Goal: Task Accomplishment & Management: Manage account settings

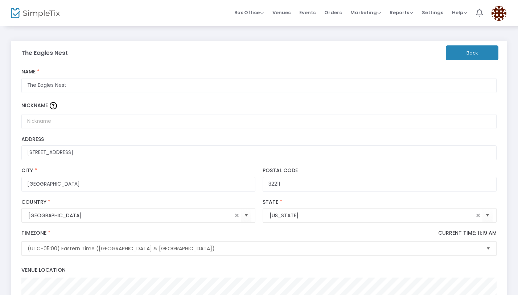
click at [295, 8] on li "Venues" at bounding box center [281, 13] width 27 height 26
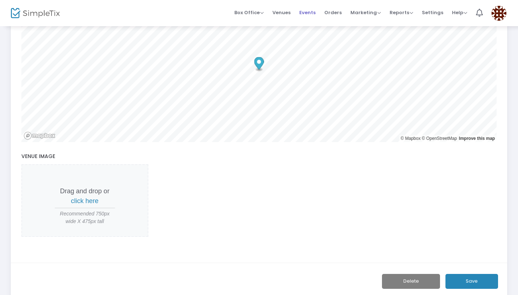
click at [313, 11] on span "Events" at bounding box center [308, 12] width 16 height 19
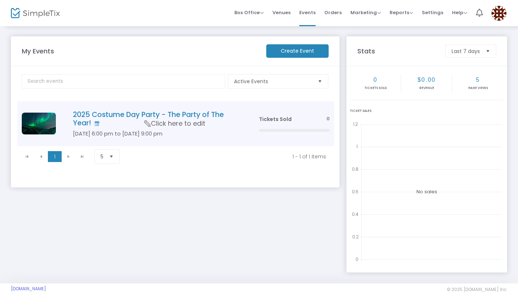
click at [285, 119] on span "Tickets Sold" at bounding box center [275, 118] width 33 height 7
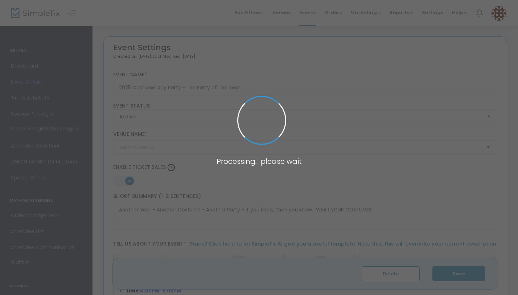
type input "The Eagles Nest"
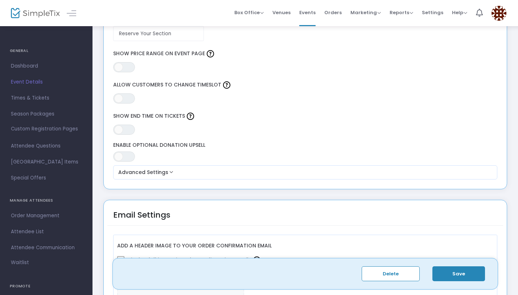
scroll to position [643, 0]
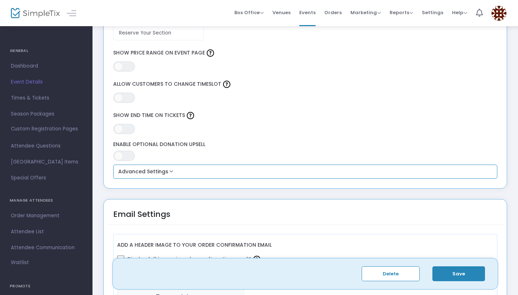
click at [208, 174] on button "Advanced Settings" at bounding box center [305, 171] width 379 height 9
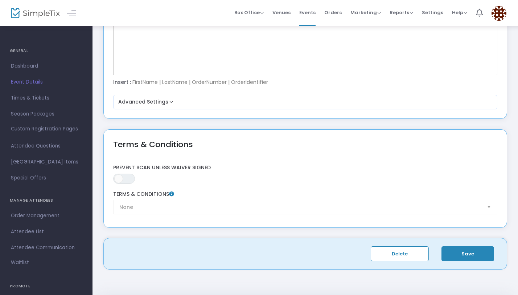
scroll to position [1209, 0]
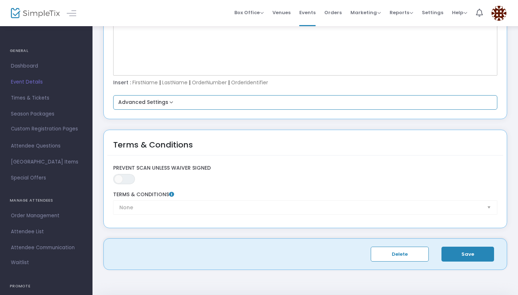
click at [172, 107] on div "Advanced Settings Primary Color For Order Confirmation Email Reset #2586B7 Do y…" at bounding box center [305, 102] width 385 height 15
click at [164, 104] on button "Advanced Settings" at bounding box center [305, 102] width 379 height 9
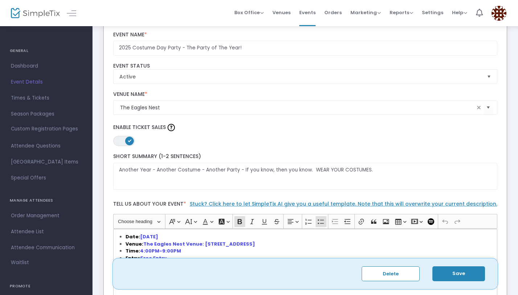
scroll to position [0, 0]
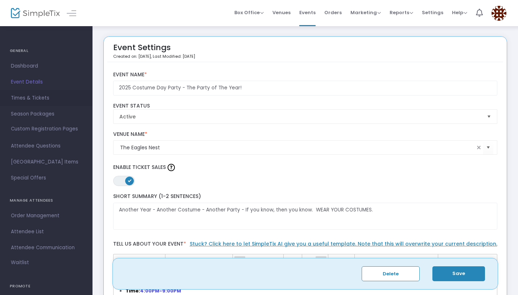
click at [42, 96] on span "Times & Tickets" at bounding box center [46, 97] width 71 height 9
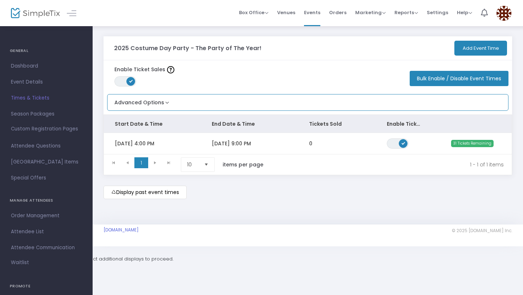
click at [162, 103] on button "Advanced Options" at bounding box center [138, 100] width 63 height 12
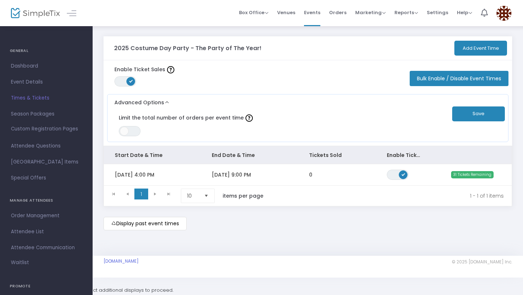
click at [430, 80] on button "Bulk Enable / Disable Event Times" at bounding box center [459, 78] width 99 height 15
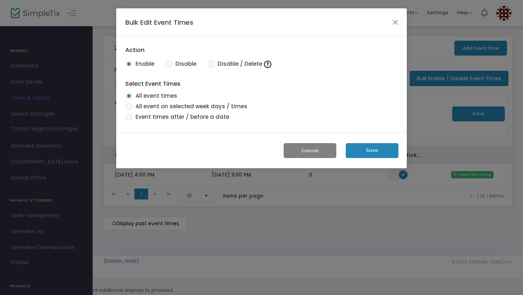
click at [169, 61] on span at bounding box center [168, 63] width 7 height 7
click at [169, 68] on input "Disable" at bounding box center [168, 68] width 0 height 0
radio input "true"
click at [131, 62] on span at bounding box center [128, 63] width 7 height 7
click at [129, 68] on input "Enable" at bounding box center [129, 68] width 0 height 0
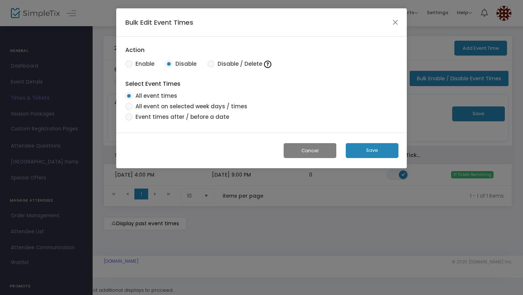
radio input "true"
click at [172, 64] on span at bounding box center [168, 63] width 7 height 7
click at [169, 68] on input "Disable" at bounding box center [168, 68] width 0 height 0
radio input "true"
click at [398, 19] on button "Close" at bounding box center [395, 21] width 9 height 9
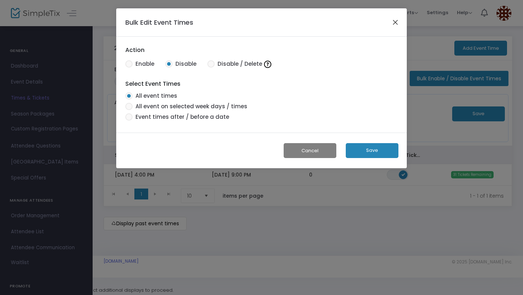
radio input "true"
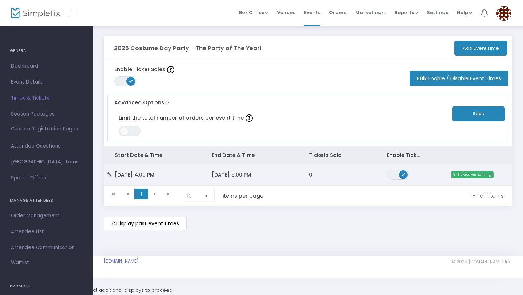
click at [221, 175] on span "[DATE] 9:00 PM" at bounding box center [231, 174] width 39 height 7
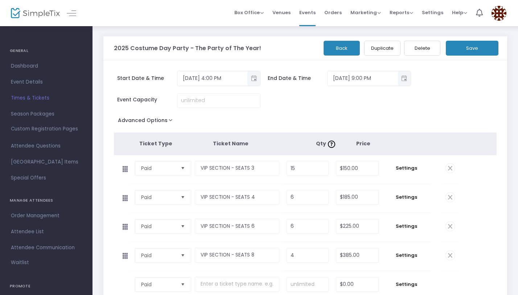
click at [501, 13] on img at bounding box center [499, 13] width 15 height 15
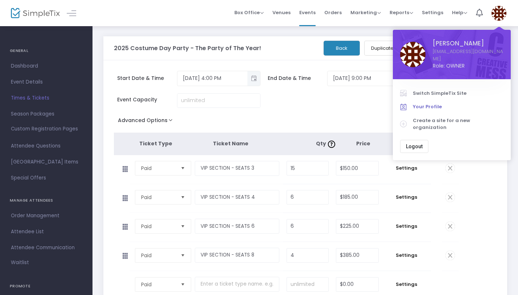
click at [427, 103] on span "Your Profile" at bounding box center [458, 106] width 91 height 7
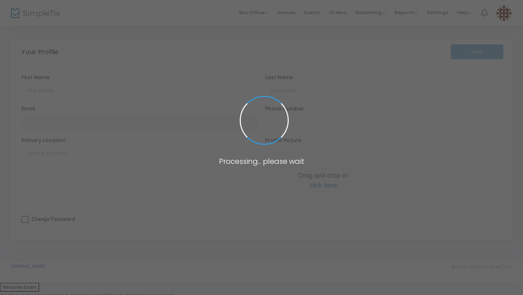
type input "[PERSON_NAME]"
type input "[EMAIL_ADDRESS][DOMAIN_NAME]"
type input "[PHONE_NUMBER]"
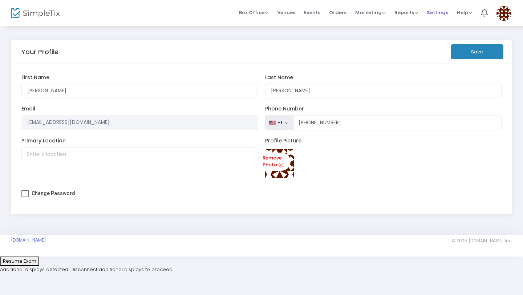
click at [443, 16] on span "Settings" at bounding box center [437, 12] width 21 height 19
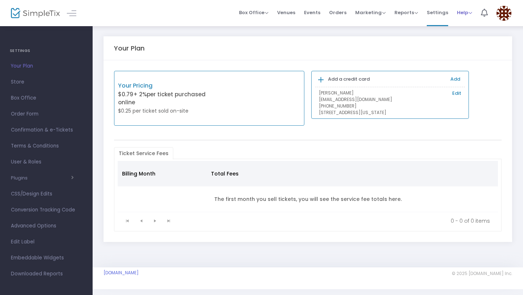
click at [461, 15] on span "Help" at bounding box center [464, 12] width 15 height 7
click at [383, 13] on span "Marketing" at bounding box center [370, 12] width 30 height 7
click at [340, 12] on span "Orders" at bounding box center [337, 12] width 17 height 19
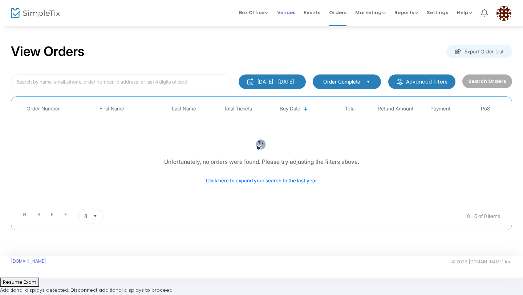
click at [288, 15] on span "Venues" at bounding box center [286, 12] width 18 height 19
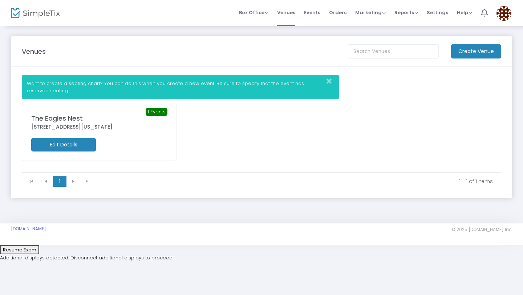
click at [111, 117] on div "The Eagles Nest" at bounding box center [99, 118] width 136 height 10
click at [80, 139] on m-button "Edit Details" at bounding box center [63, 144] width 65 height 13
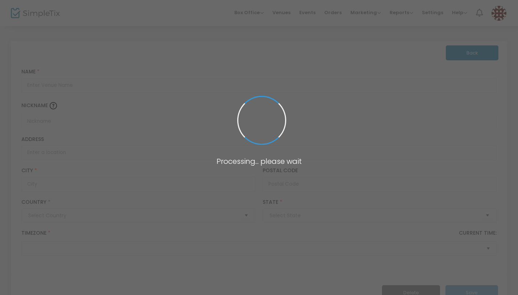
type input "[GEOGRAPHIC_DATA]"
type input "The Eagles Nest"
type input "[STREET_ADDRESS]"
type input "[GEOGRAPHIC_DATA]"
type input "32211"
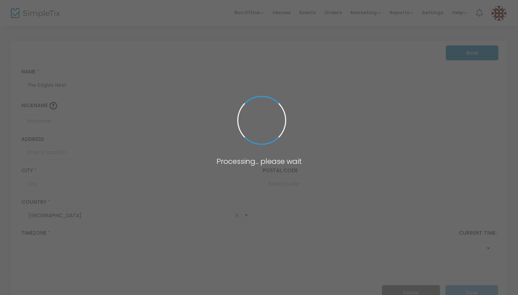
type input "[GEOGRAPHIC_DATA]"
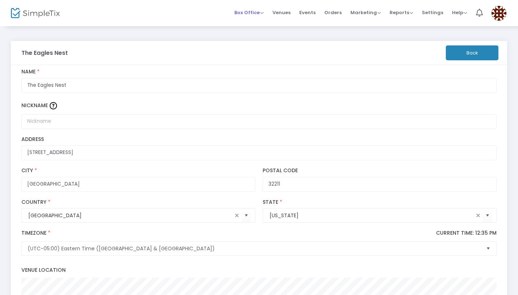
click at [264, 11] on span "Box Office" at bounding box center [249, 12] width 29 height 7
click at [263, 35] on li "Bookings" at bounding box center [261, 39] width 52 height 14
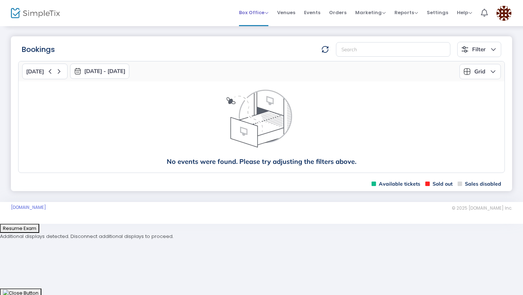
click at [266, 11] on span "Box Office" at bounding box center [253, 12] width 29 height 7
click at [262, 21] on li "Sell Tickets" at bounding box center [265, 24] width 52 height 14
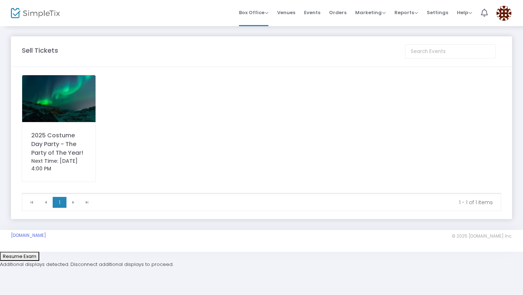
click at [73, 122] on div "2025 Costume Day Party - The Party of The Year! Next Time: [DATE] 4:00 PM" at bounding box center [59, 128] width 74 height 107
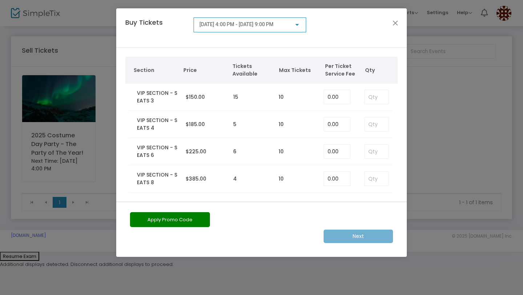
click at [298, 25] on div at bounding box center [297, 25] width 4 height 2
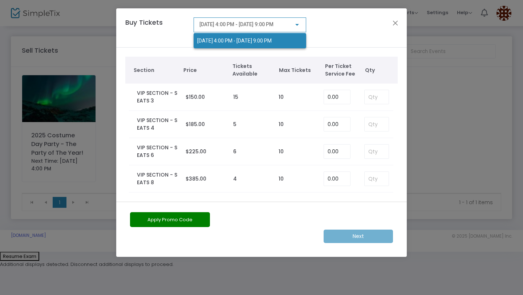
click at [298, 25] on div at bounding box center [261, 147] width 523 height 295
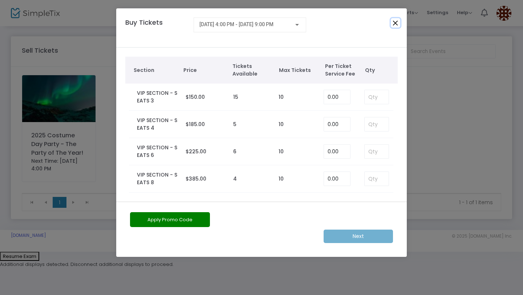
click at [398, 25] on button "Close" at bounding box center [395, 22] width 9 height 9
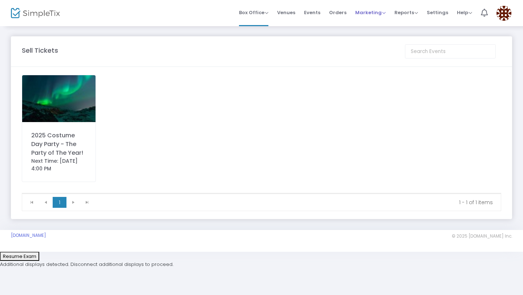
click at [361, 15] on span "Marketing" at bounding box center [370, 12] width 30 height 7
click at [312, 11] on span "Events" at bounding box center [312, 12] width 16 height 19
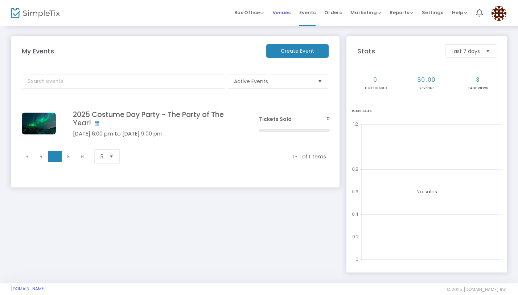
click at [288, 13] on span "Venues" at bounding box center [282, 12] width 18 height 19
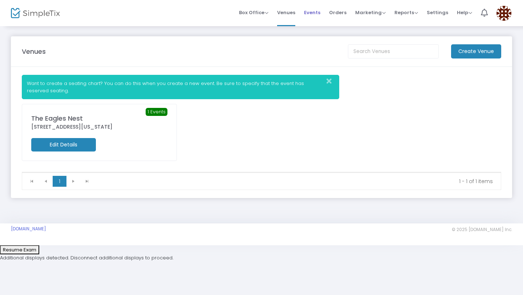
click at [312, 12] on span "Events" at bounding box center [312, 12] width 16 height 19
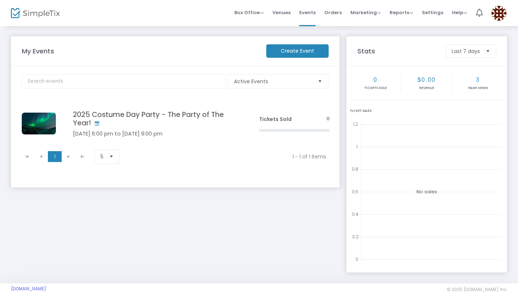
click at [27, 14] on img at bounding box center [35, 13] width 49 height 11
click at [264, 13] on span "Box Office" at bounding box center [249, 12] width 29 height 7
click at [341, 14] on span "Orders" at bounding box center [333, 12] width 17 height 19
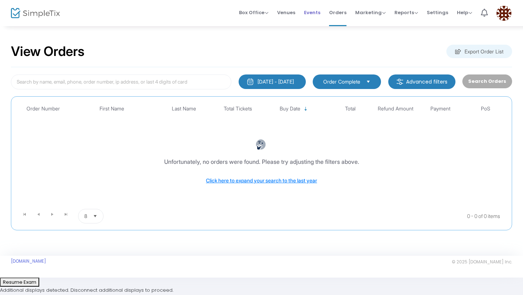
click at [316, 11] on span "Events" at bounding box center [312, 12] width 16 height 19
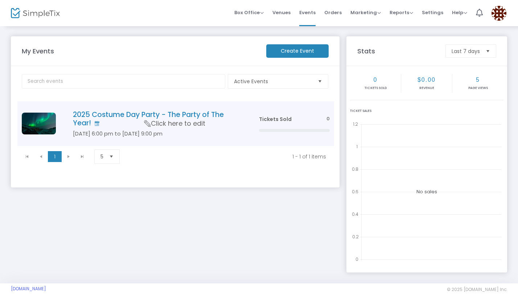
click at [137, 113] on h4 "2025 Costume Day Party - The Party of The Year!" at bounding box center [155, 118] width 164 height 17
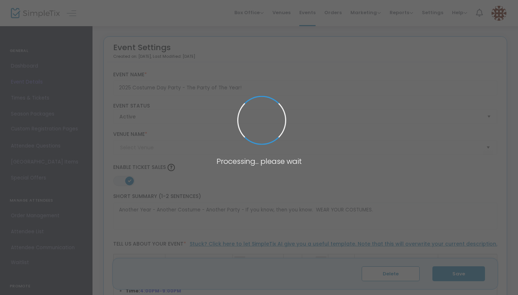
type input "The Eagles Nest"
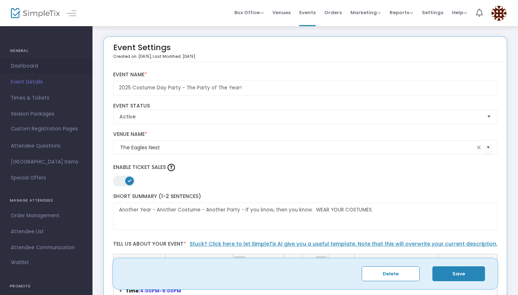
click at [33, 64] on span "Dashboard" at bounding box center [46, 65] width 71 height 9
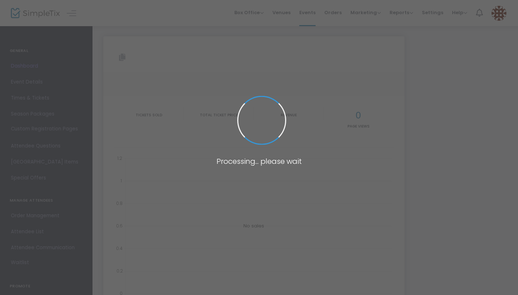
type input "[URL][DOMAIN_NAME]"
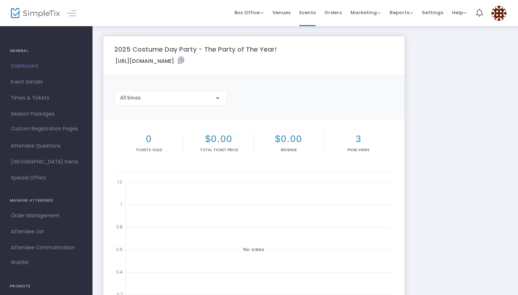
click at [219, 98] on div at bounding box center [218, 98] width 4 height 2
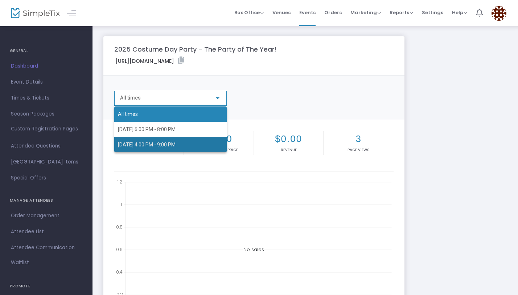
click at [203, 141] on span "[DATE] 4:00 PM - 9:00 PM" at bounding box center [170, 144] width 105 height 15
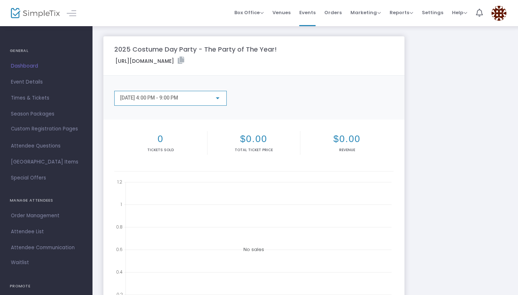
click at [175, 94] on div "[DATE] 4:00 PM - 9:00 PM" at bounding box center [170, 96] width 101 height 13
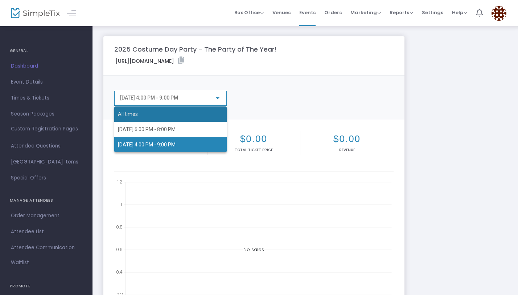
click at [168, 115] on span "All times" at bounding box center [170, 113] width 105 height 15
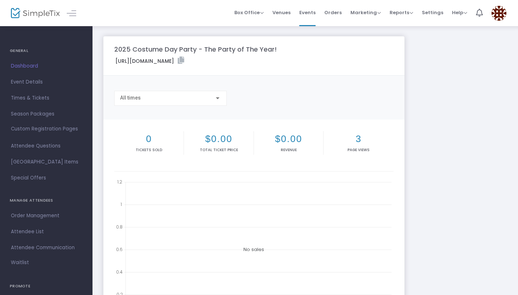
click at [167, 104] on div "All times" at bounding box center [170, 98] width 113 height 15
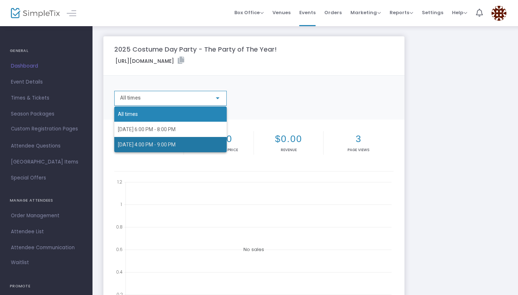
click at [167, 142] on span "[DATE] 4:00 PM - 9:00 PM" at bounding box center [147, 145] width 58 height 6
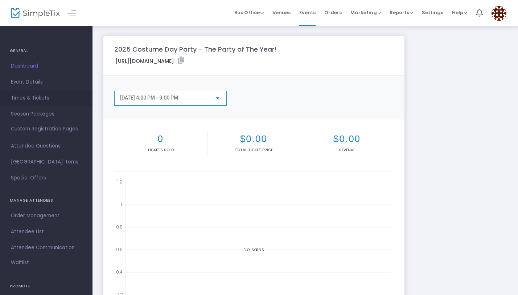
click at [41, 100] on span "Times & Tickets" at bounding box center [46, 97] width 71 height 9
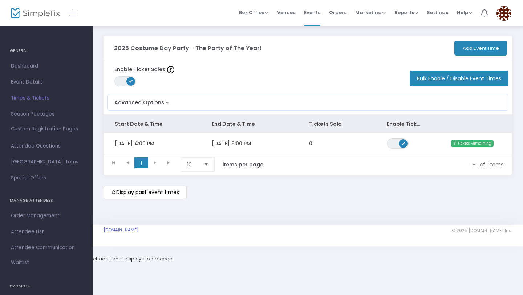
click at [129, 164] on kendo-pager-prev-buttons at bounding box center [121, 164] width 28 height 15
click at [127, 163] on kendo-pager-prev-buttons at bounding box center [121, 164] width 28 height 15
click at [194, 163] on span "10" at bounding box center [192, 164] width 11 height 7
click at [195, 209] on li "100" at bounding box center [198, 208] width 35 height 15
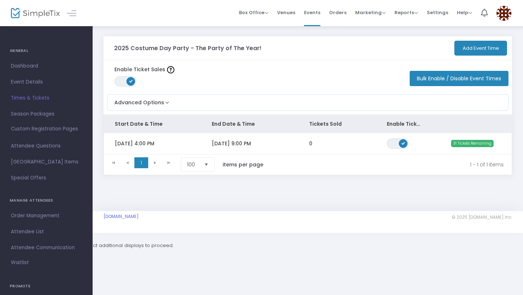
click at [443, 77] on button "Bulk Enable / Disable Event Times" at bounding box center [459, 78] width 99 height 15
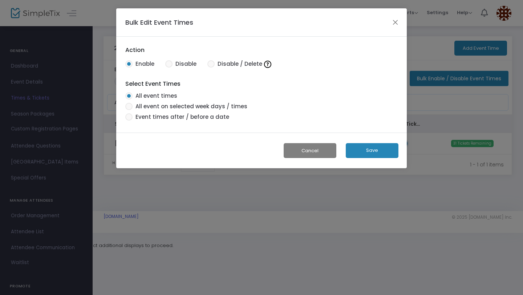
click at [167, 63] on span at bounding box center [168, 63] width 7 height 7
click at [168, 68] on input "Disable" at bounding box center [168, 68] width 0 height 0
radio input "true"
click at [369, 155] on button "Save" at bounding box center [372, 150] width 53 height 15
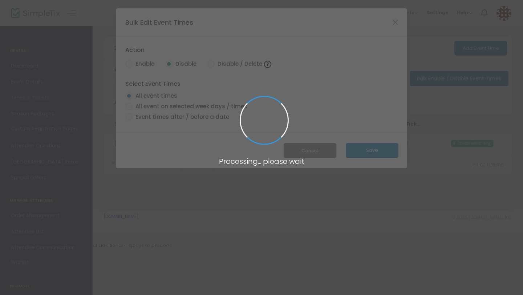
radio input "true"
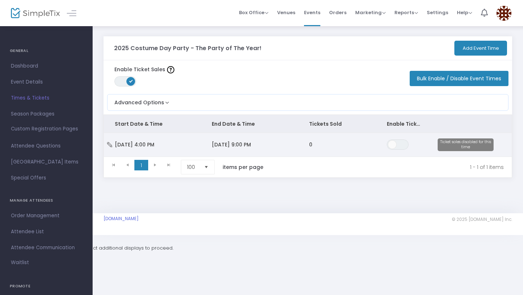
click at [211, 136] on td "[DATE] 9:00 PM" at bounding box center [249, 145] width 97 height 24
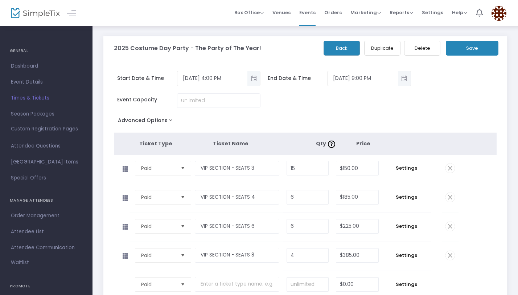
click at [144, 119] on button "Advanced Options" at bounding box center [147, 121] width 66 height 13
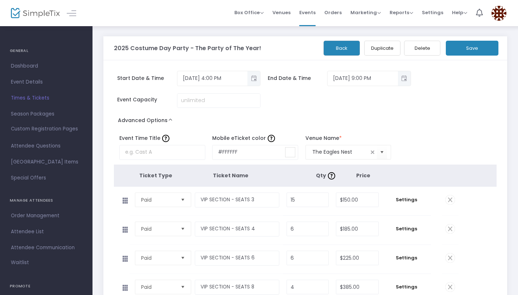
click at [41, 97] on span "Times & Tickets" at bounding box center [46, 97] width 71 height 9
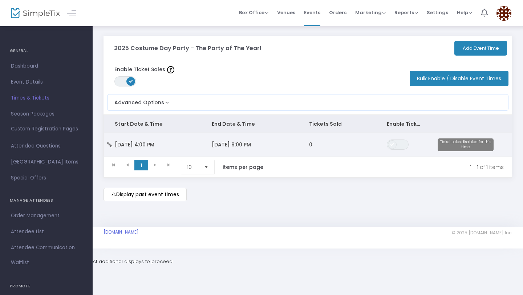
click at [395, 142] on span "Data table" at bounding box center [392, 144] width 9 height 9
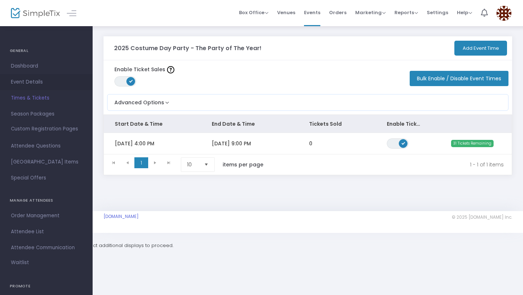
click at [33, 85] on span "Event Details" at bounding box center [46, 81] width 71 height 9
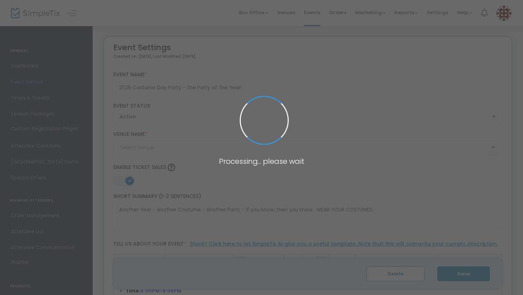
type input "The Eagles Nest"
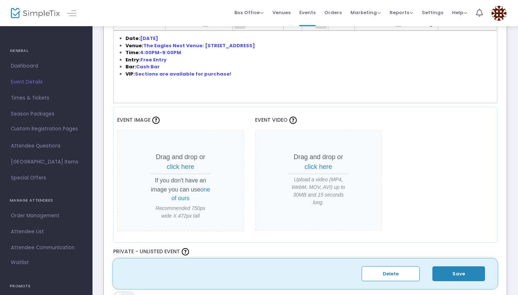
scroll to position [240, 0]
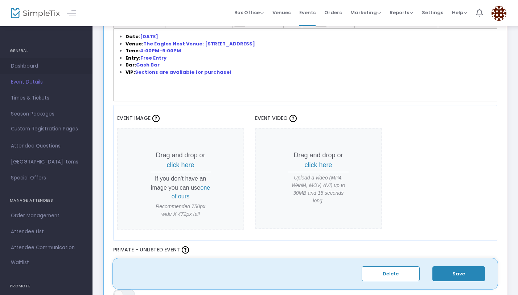
click at [34, 65] on span "Dashboard" at bounding box center [46, 65] width 71 height 9
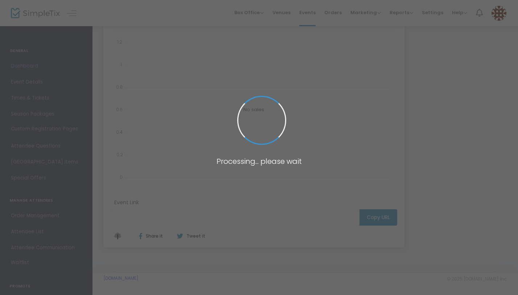
type input "[URL][DOMAIN_NAME]"
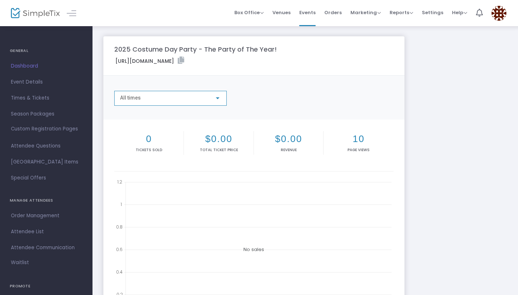
click at [207, 99] on div "All times" at bounding box center [167, 98] width 94 height 6
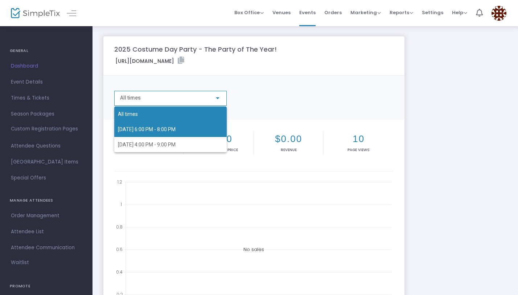
click at [203, 127] on span "[DATE] 6:00 PM - 8:00 PM" at bounding box center [170, 129] width 105 height 15
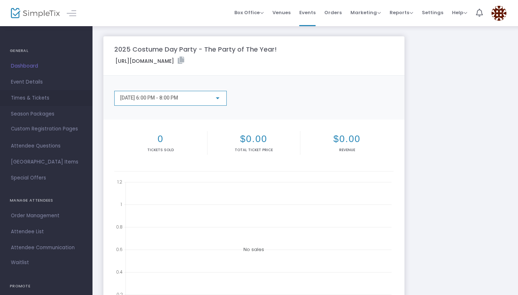
click at [43, 101] on span "Times & Tickets" at bounding box center [46, 97] width 71 height 9
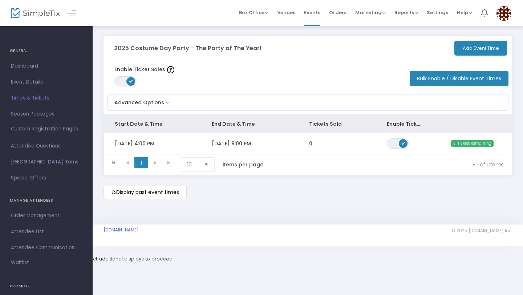
click at [155, 199] on m-button "Display past event times" at bounding box center [144, 192] width 83 height 13
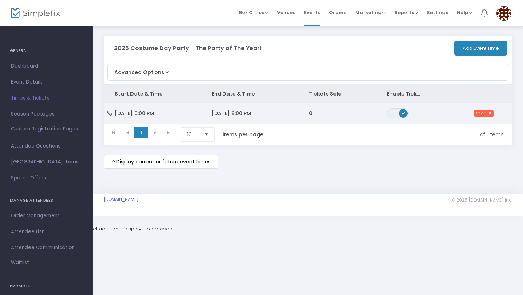
click at [133, 109] on td "[DATE] 6:00 PM" at bounding box center [152, 113] width 97 height 21
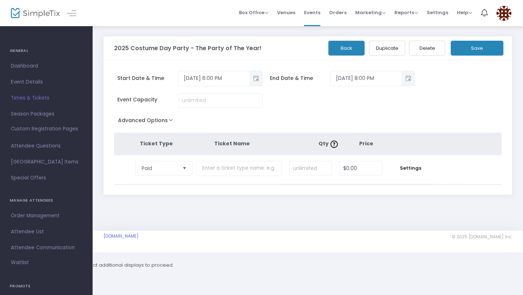
click at [423, 50] on button "Delete" at bounding box center [427, 48] width 36 height 15
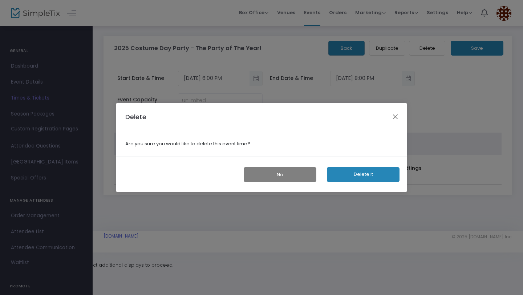
click at [354, 178] on button "Delete it" at bounding box center [363, 174] width 73 height 15
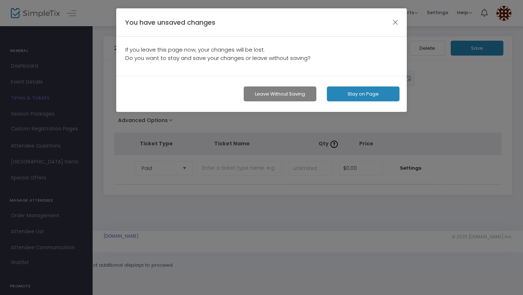
click at [338, 95] on button "Stay on Page" at bounding box center [363, 93] width 73 height 15
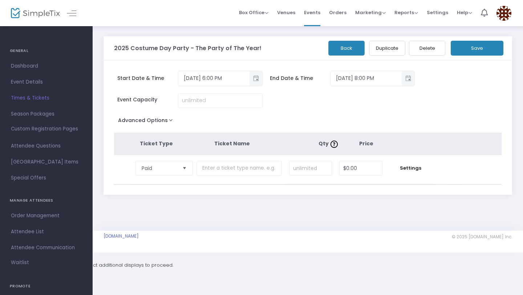
click at [30, 99] on span "Times & Tickets" at bounding box center [46, 97] width 71 height 9
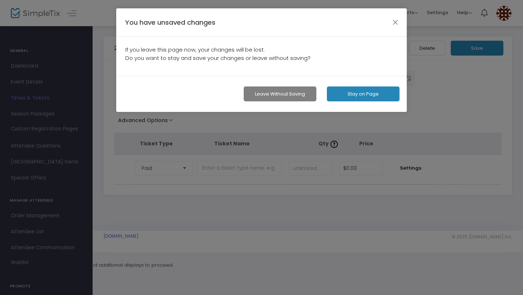
click at [265, 98] on button "Leave without Saving" at bounding box center [280, 93] width 73 height 15
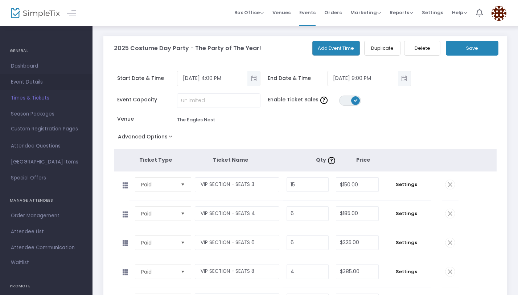
click at [34, 85] on span "Event Details" at bounding box center [46, 81] width 71 height 9
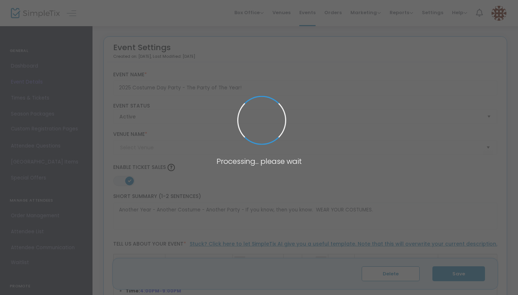
type input "The Eagles Nest"
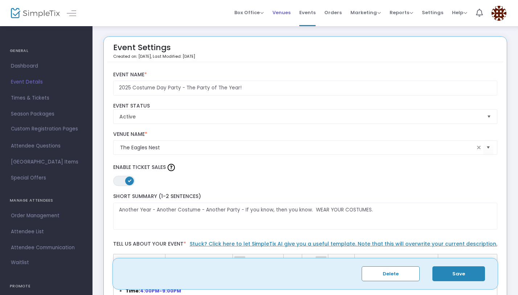
click at [291, 13] on span "Venues" at bounding box center [282, 12] width 18 height 19
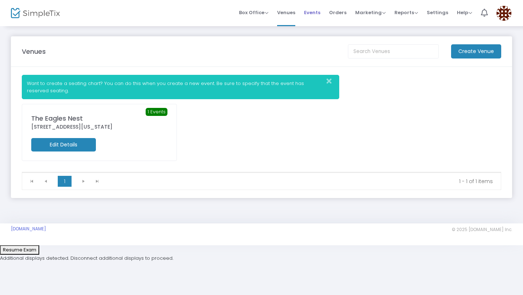
click at [313, 17] on span "Events" at bounding box center [312, 12] width 16 height 19
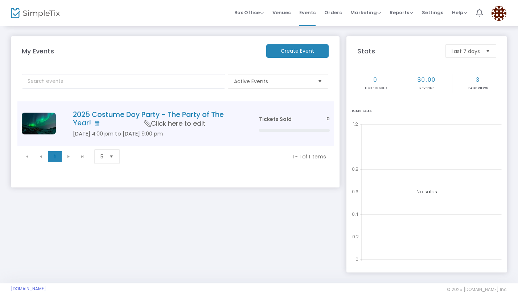
click at [200, 122] on span "Click here to edit" at bounding box center [174, 123] width 61 height 9
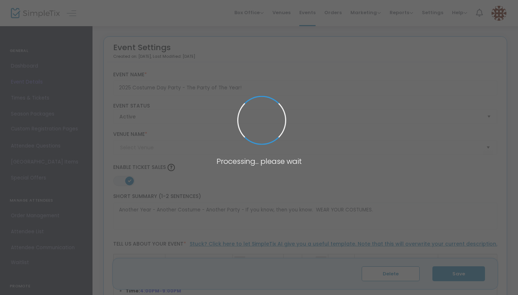
type input "The Eagles Nest"
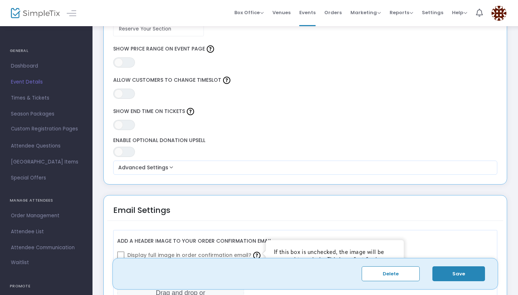
scroll to position [632, 0]
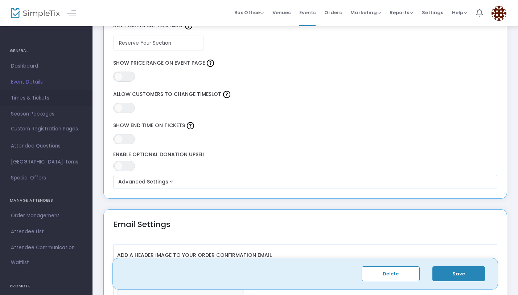
click at [38, 103] on link "Times & Tickets" at bounding box center [46, 98] width 93 height 16
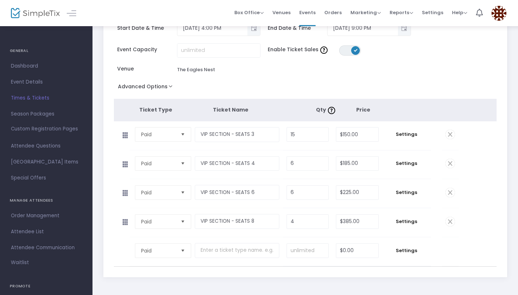
scroll to position [51, 0]
